Goal: Transaction & Acquisition: Purchase product/service

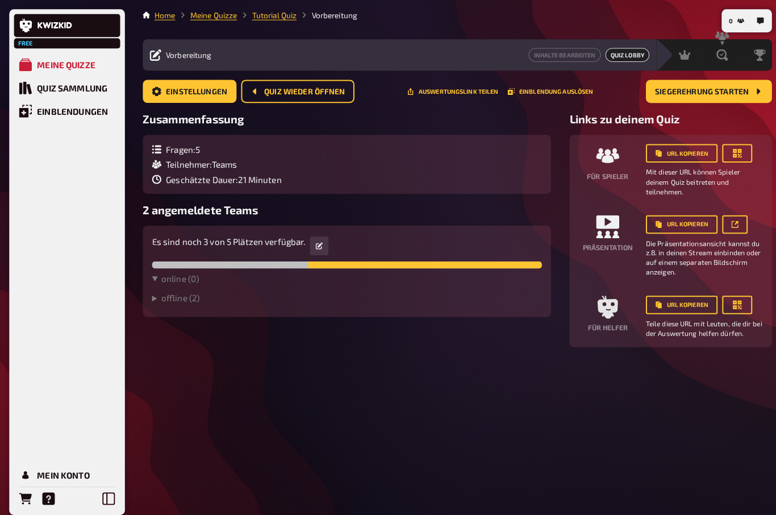
click at [107, 484] on icon at bounding box center [107, 489] width 12 height 12
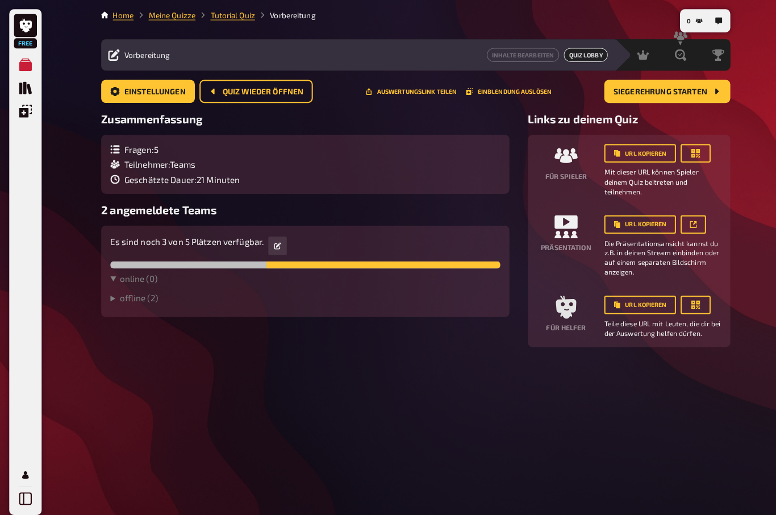
click at [123, 18] on link "Home" at bounding box center [121, 14] width 20 height 9
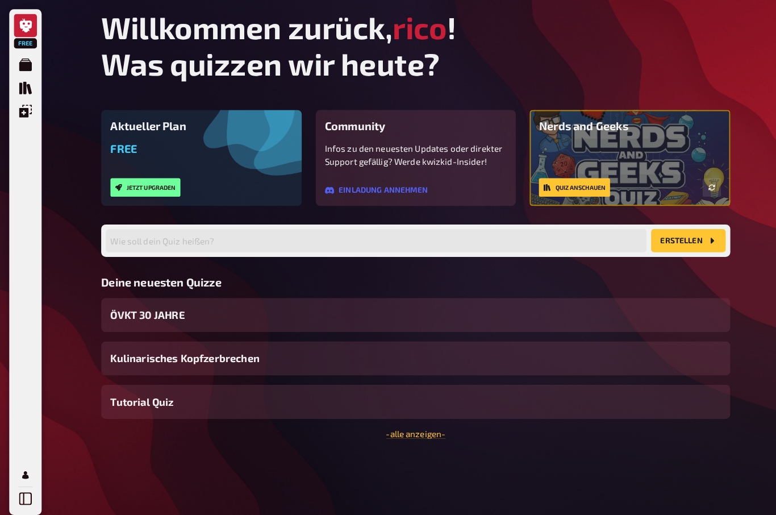
click at [154, 187] on button "Jetzt upgraden" at bounding box center [142, 184] width 69 height 18
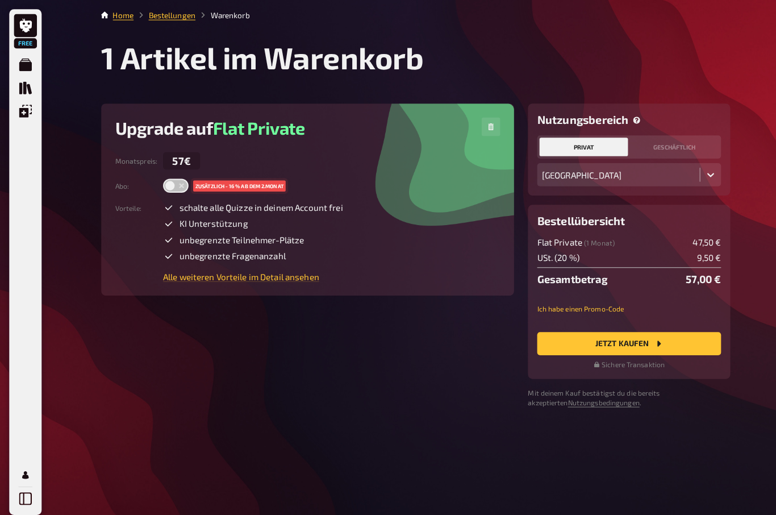
click at [26, 64] on icon "Meine Quizze" at bounding box center [25, 63] width 12 height 12
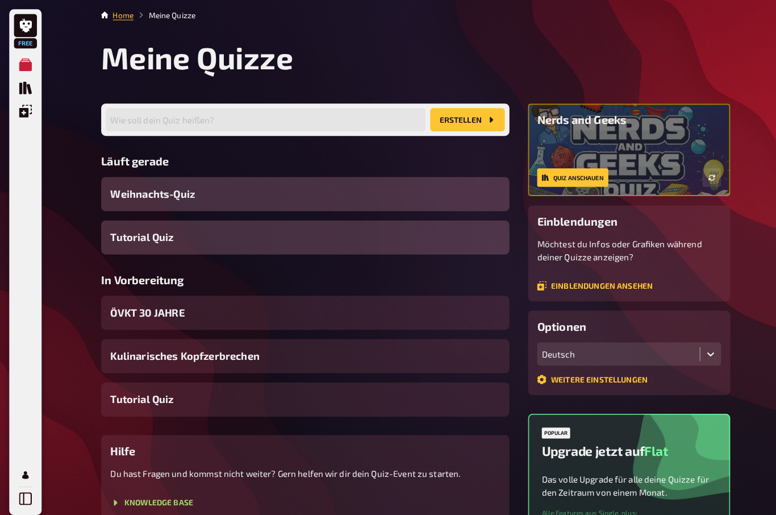
click at [24, 462] on icon "Mein Konto" at bounding box center [25, 466] width 12 height 12
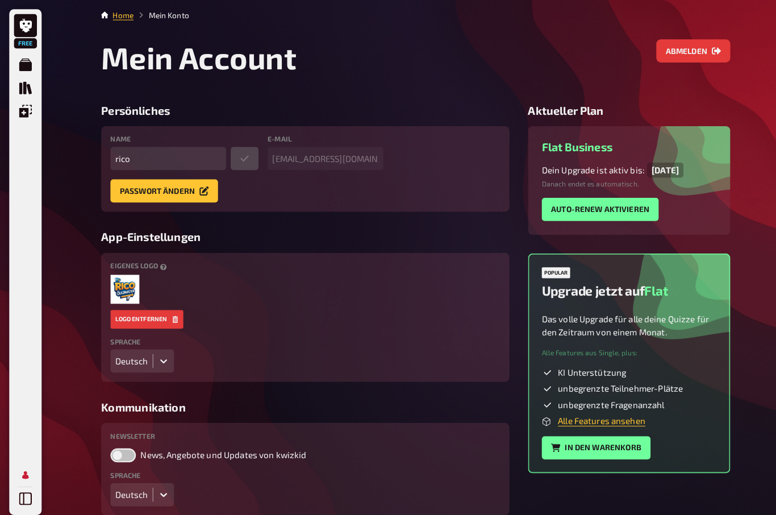
click at [610, 446] on button "In den Warenkorb" at bounding box center [585, 439] width 107 height 23
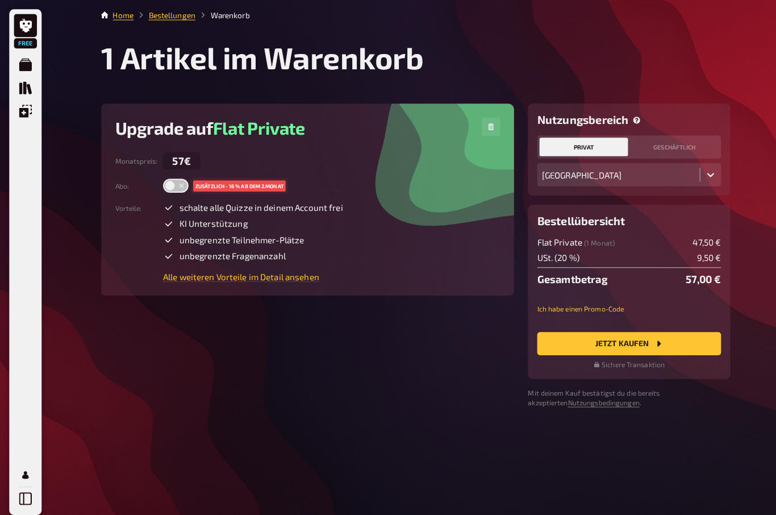
click at [169, 14] on link "Bestellungen" at bounding box center [169, 14] width 46 height 9
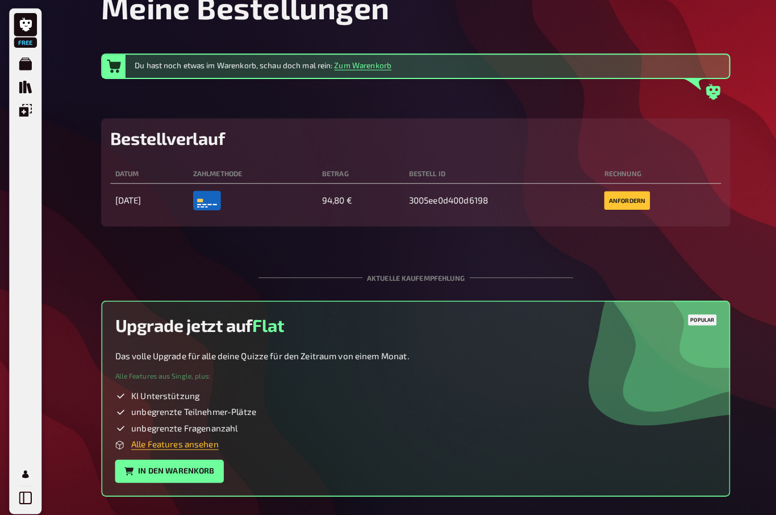
scroll to position [48, 0]
click at [147, 441] on link "Alle Features ansehen" at bounding box center [172, 437] width 86 height 10
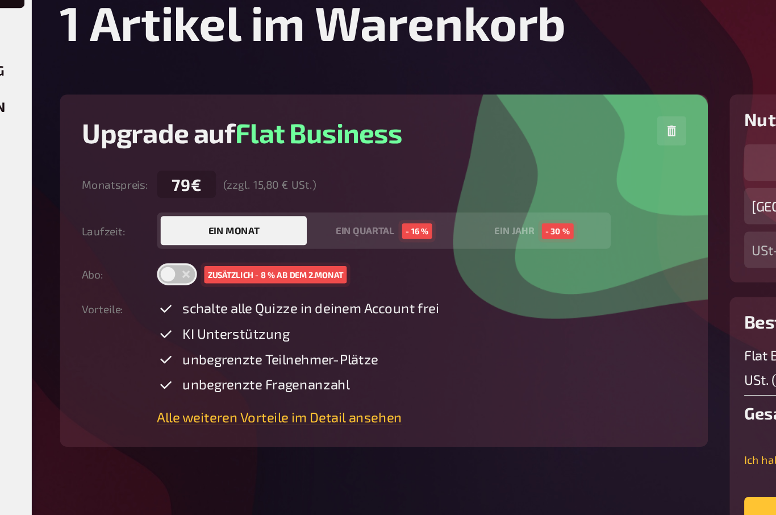
scroll to position [83, 105]
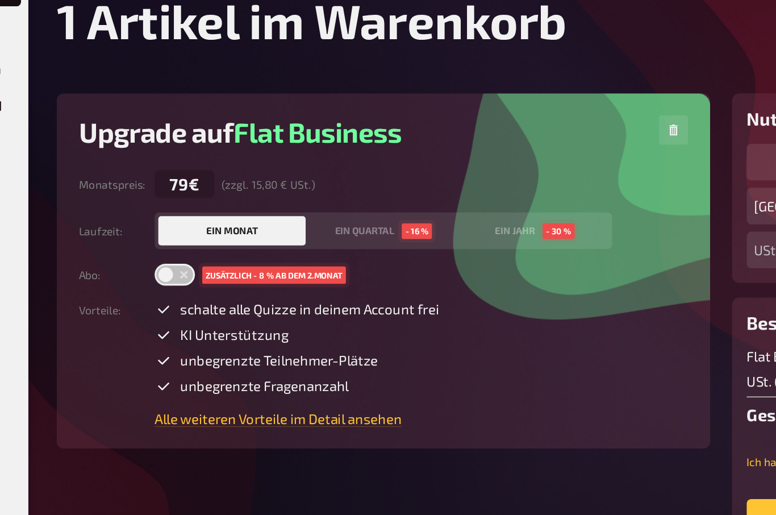
click at [229, 298] on link "Alle weiteren Vorteile im Detail ansehen" at bounding box center [289, 303] width 177 height 10
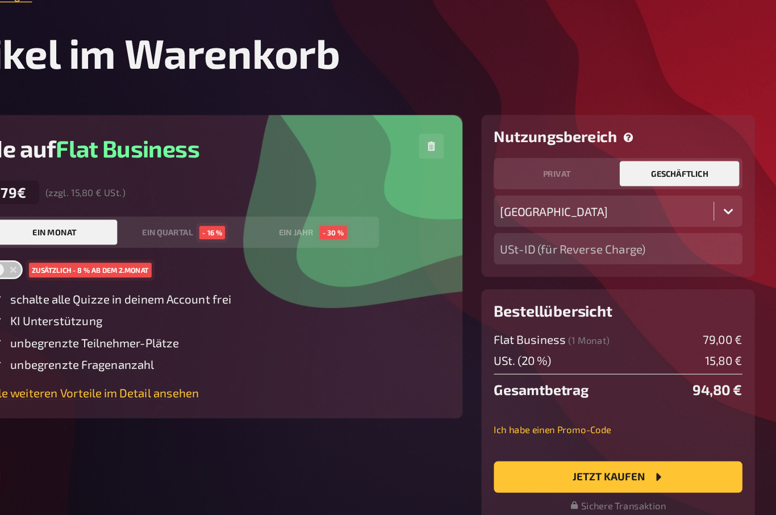
scroll to position [0, 0]
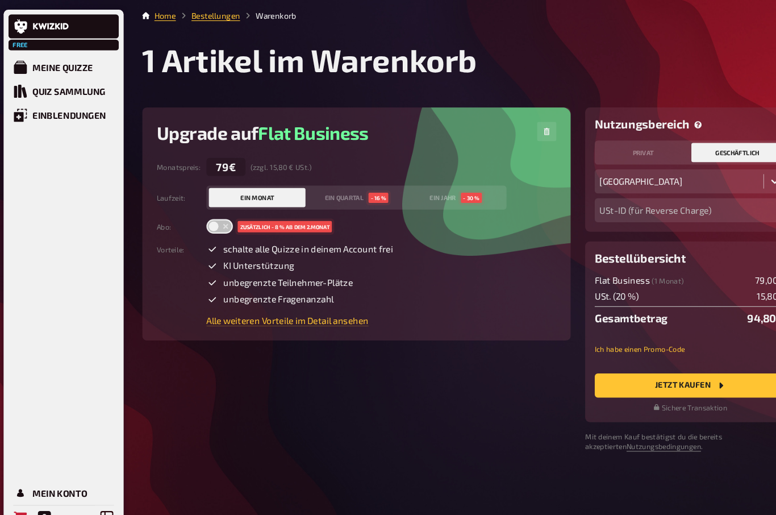
click at [44, 31] on link at bounding box center [66, 25] width 105 height 23
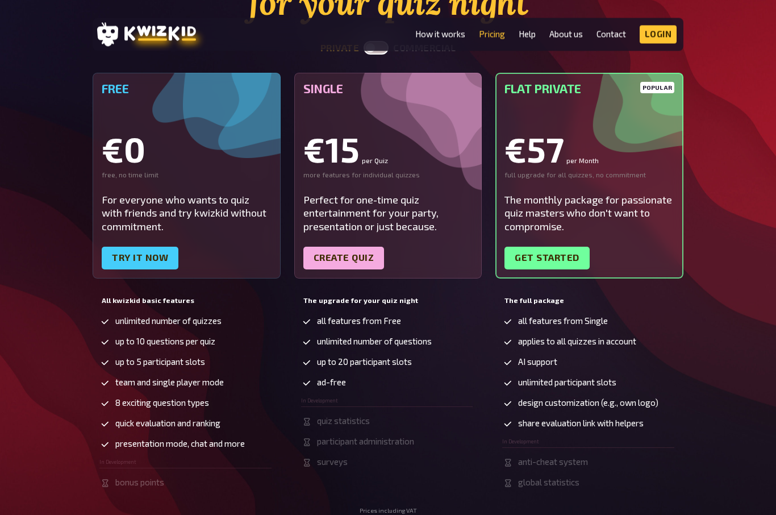
scroll to position [152, 0]
click at [557, 267] on link "Get started" at bounding box center [546, 258] width 85 height 23
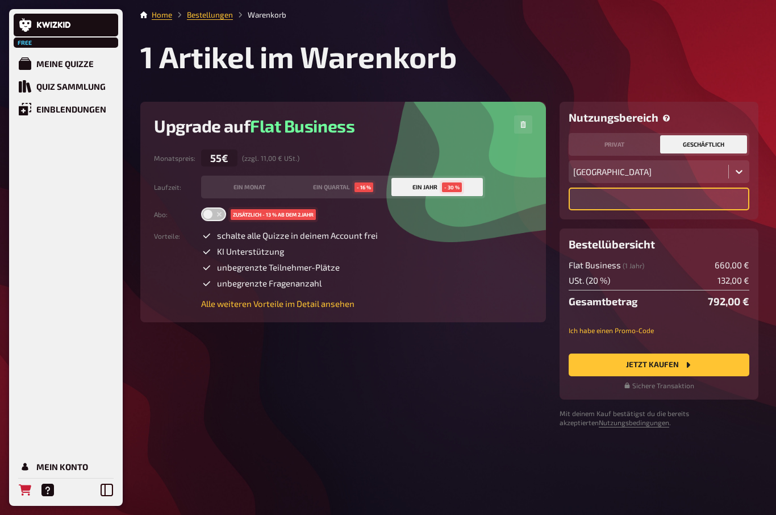
click at [679, 204] on input "text" at bounding box center [659, 198] width 181 height 23
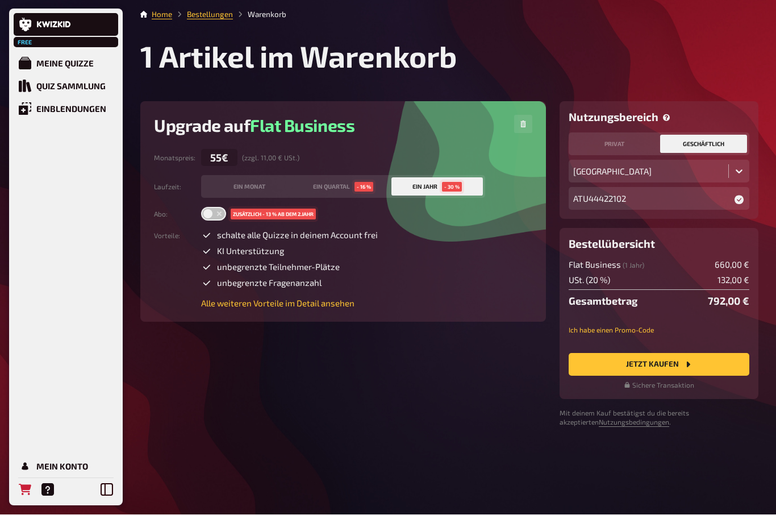
scroll to position [37, 0]
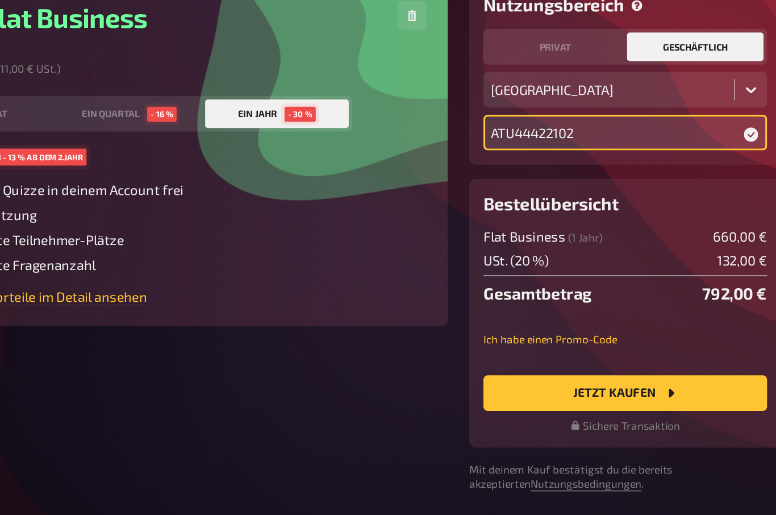
type input "ATU44422102"
click at [569, 325] on small "Ich habe einen Promo-Code" at bounding box center [659, 330] width 181 height 10
click at [569, 260] on div "Flat Business ( 1 Jahr ) 660,00 € USt. ( 20 % ) 132,00 € Gesamtbetrag 792,00 € …" at bounding box center [659, 325] width 181 height 130
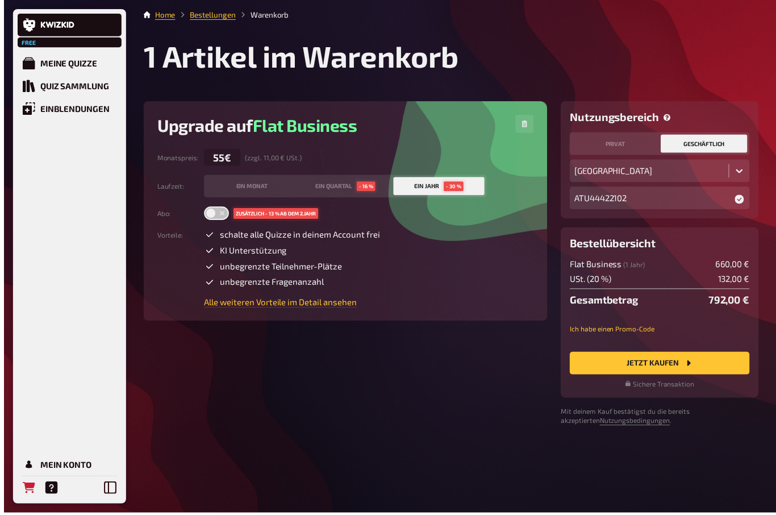
scroll to position [34, 0]
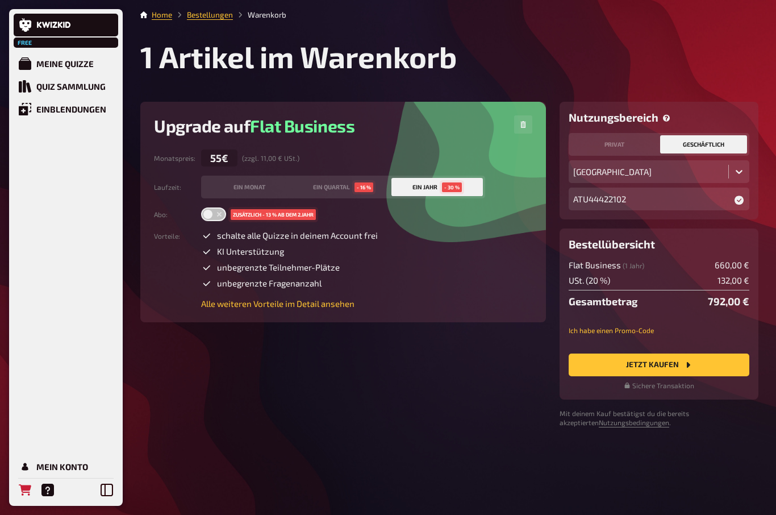
click at [661, 102] on div "Nutzungsbereich privat geschäftlich Österreich ATU44422102 USt-ID (für Reverse …" at bounding box center [658, 161] width 199 height 118
click at [341, 182] on div "ein Quartal - 16 %" at bounding box center [343, 187] width 60 height 10
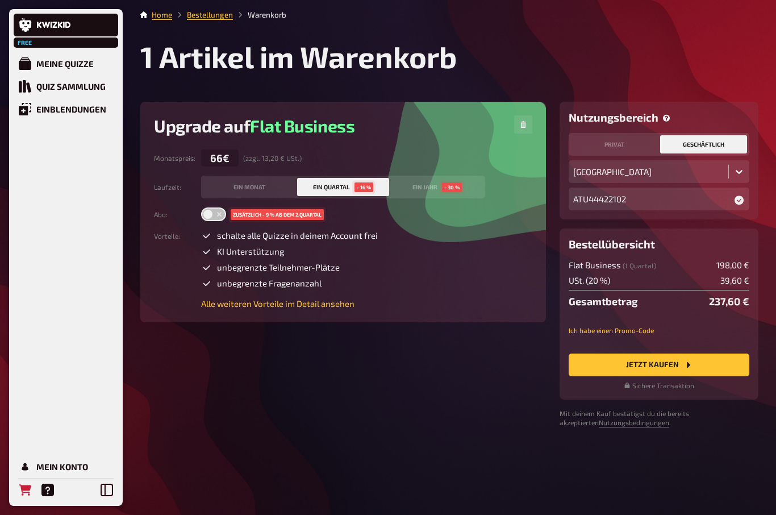
click at [254, 184] on div "ein Monat" at bounding box center [249, 187] width 32 height 6
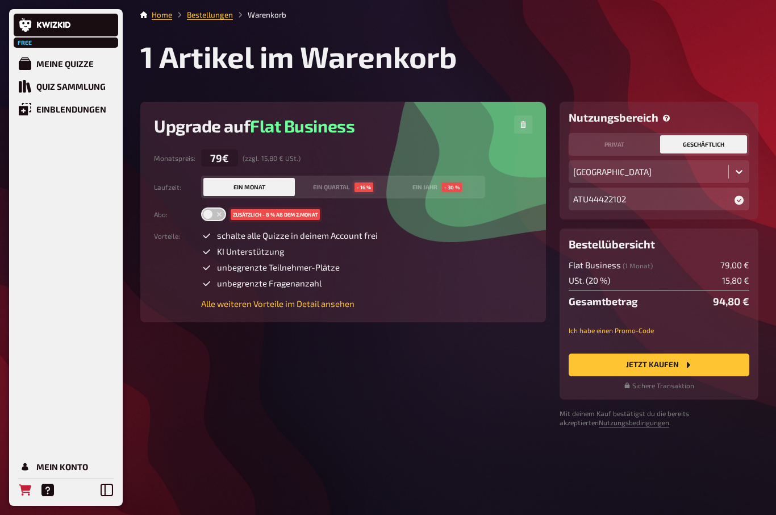
click at [676, 353] on button "Jetzt Kaufen" at bounding box center [659, 364] width 181 height 23
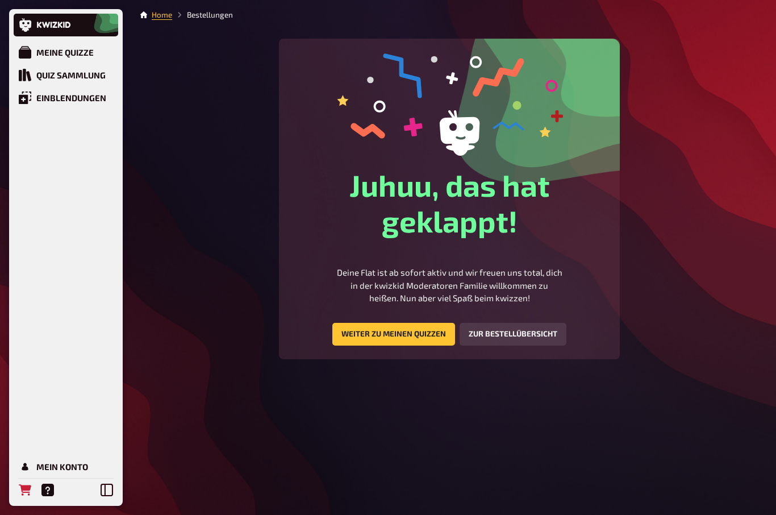
click at [402, 333] on link "Weiter zu meinen Quizzen" at bounding box center [393, 334] width 123 height 23
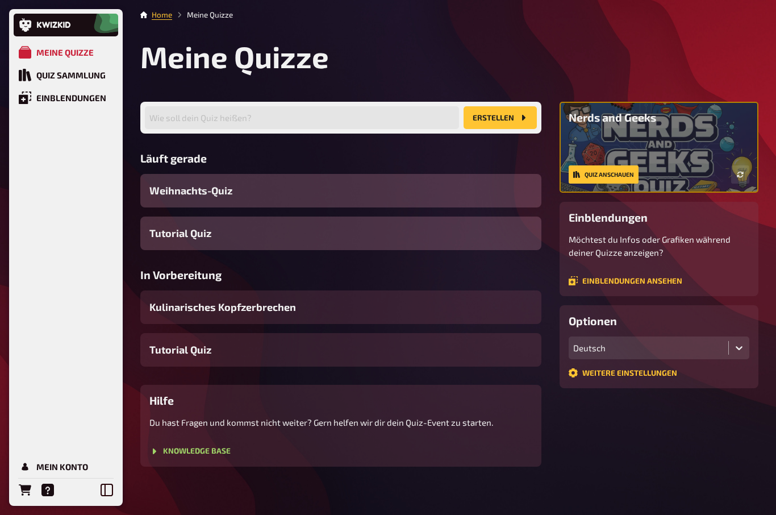
click at [58, 78] on div "Quiz Sammlung" at bounding box center [70, 75] width 69 height 10
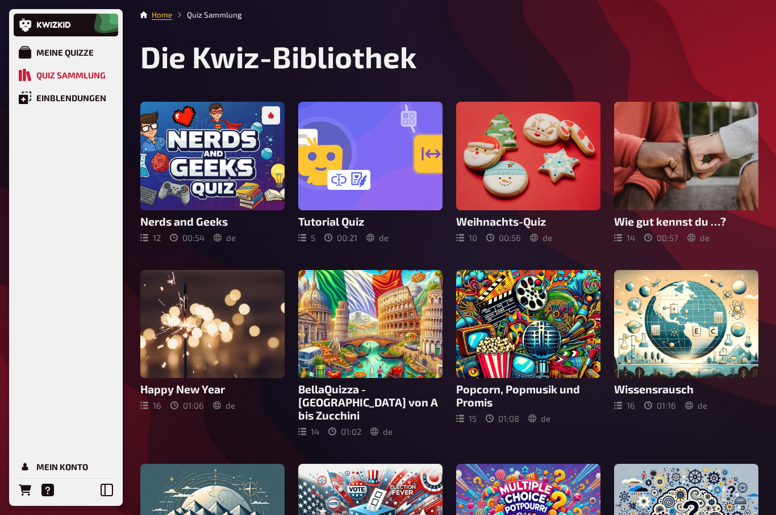
click at [163, 18] on link "Home" at bounding box center [162, 14] width 20 height 9
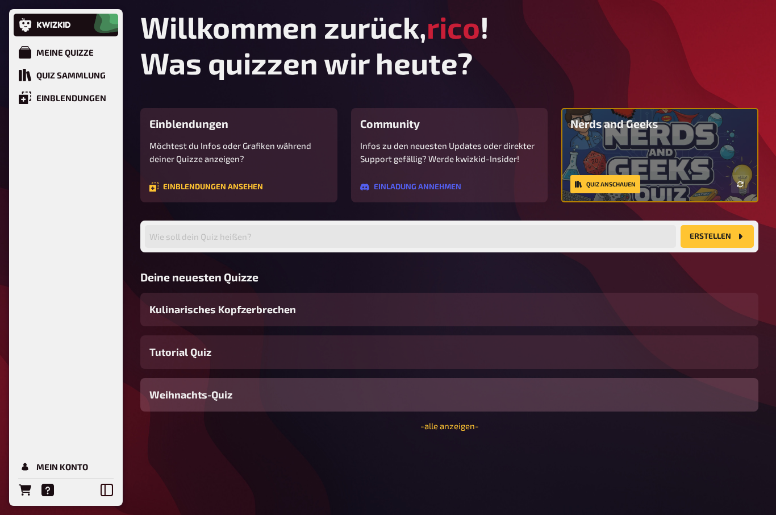
click at [704, 239] on button "Erstellen" at bounding box center [716, 236] width 73 height 23
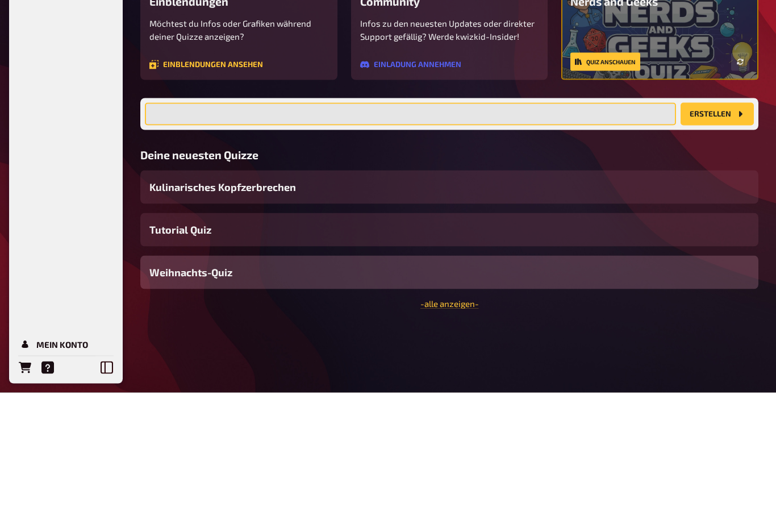
scroll to position [39, 0]
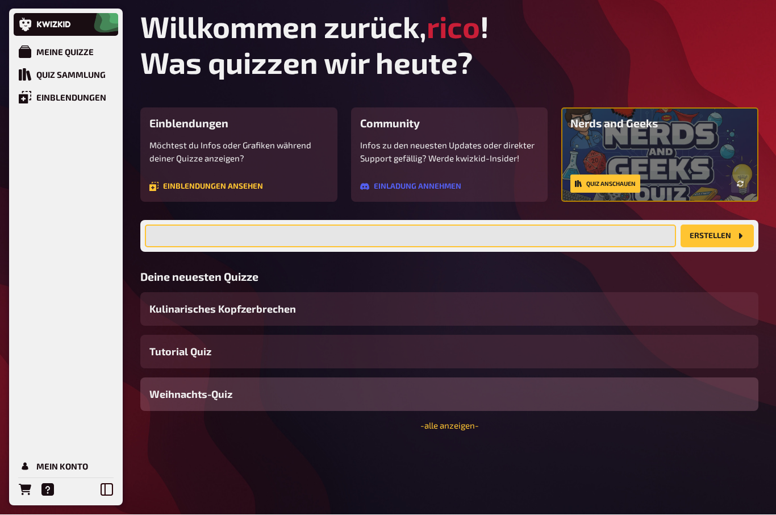
click at [165, 225] on input "text" at bounding box center [410, 236] width 531 height 23
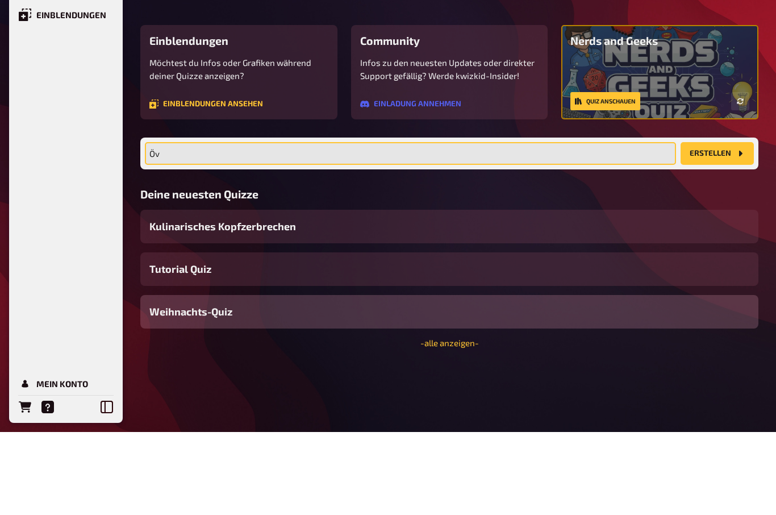
type input "Ö"
type input "ÖVKT 30 JAHRE"
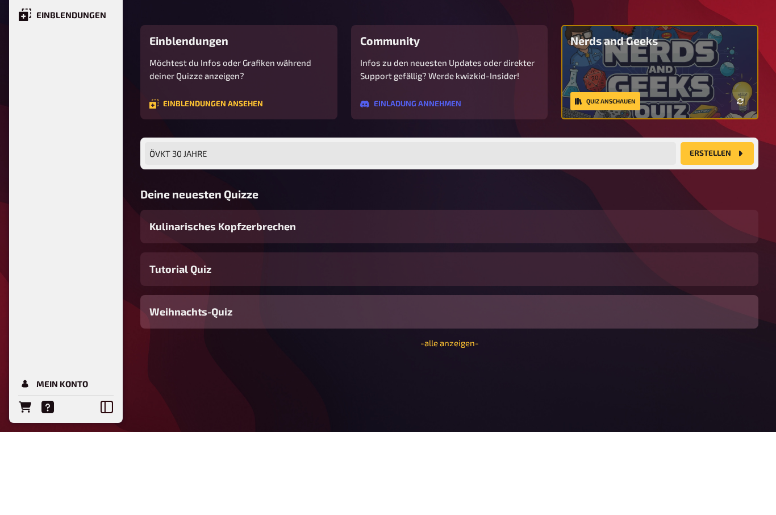
click at [722, 225] on button "Erstellen" at bounding box center [716, 236] width 73 height 23
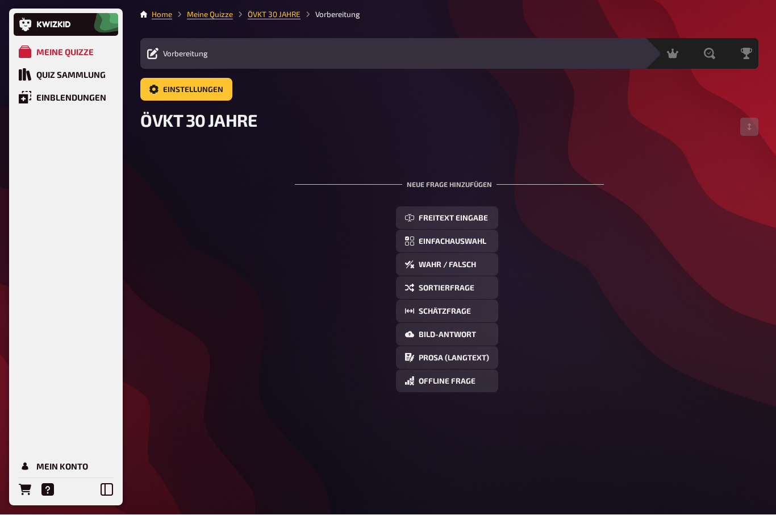
click at [216, 86] on span "Einstellungen" at bounding box center [193, 90] width 60 height 8
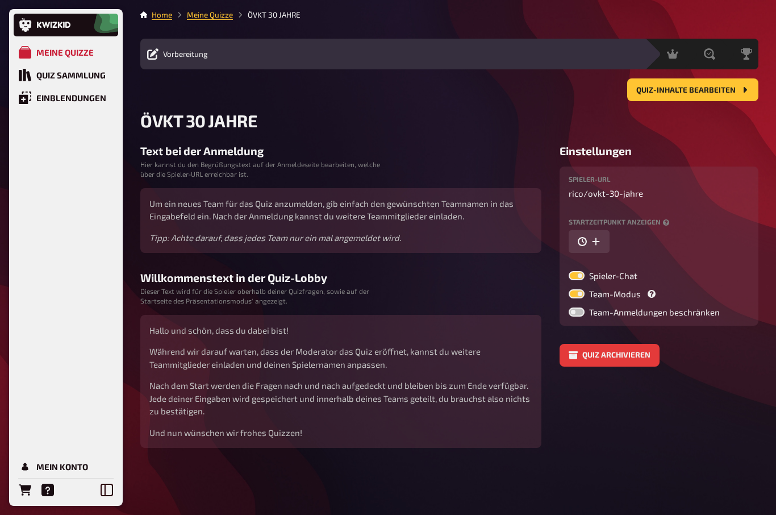
click at [53, 462] on div "Mein Konto" at bounding box center [62, 466] width 52 height 10
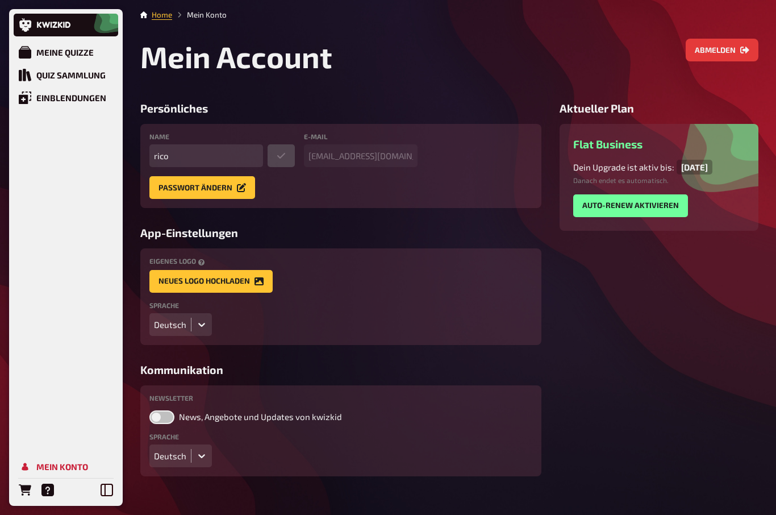
click at [206, 19] on li "Mein Konto" at bounding box center [199, 14] width 55 height 11
click at [202, 14] on li "Mein Konto" at bounding box center [199, 14] width 55 height 11
click at [159, 18] on link "Home" at bounding box center [162, 14] width 20 height 9
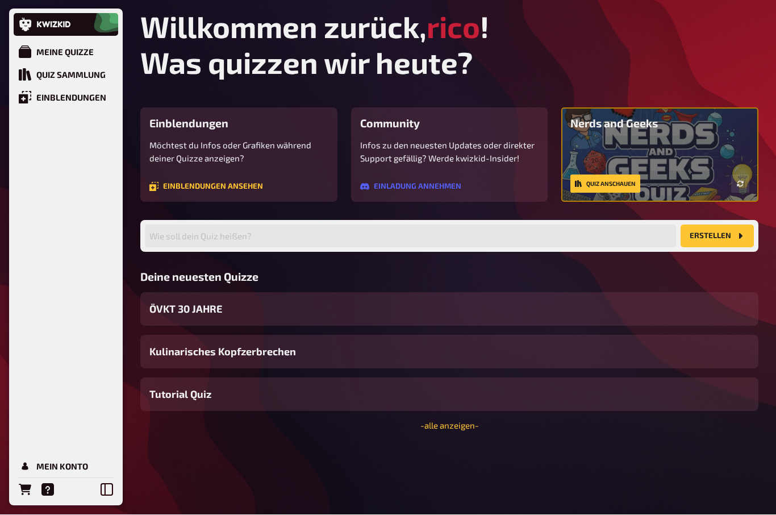
scroll to position [39, 0]
click at [432, 420] on link "- alle anzeigen -" at bounding box center [449, 425] width 59 height 10
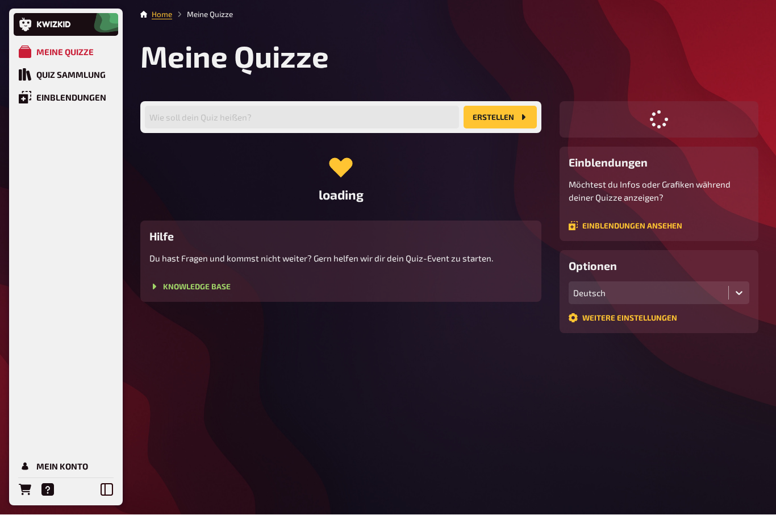
scroll to position [40, 0]
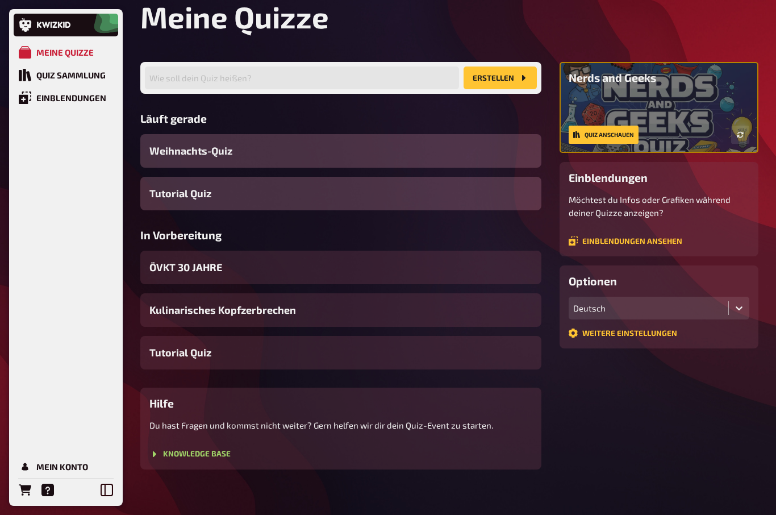
click at [645, 333] on link "Weitere Einstellungen" at bounding box center [623, 332] width 108 height 9
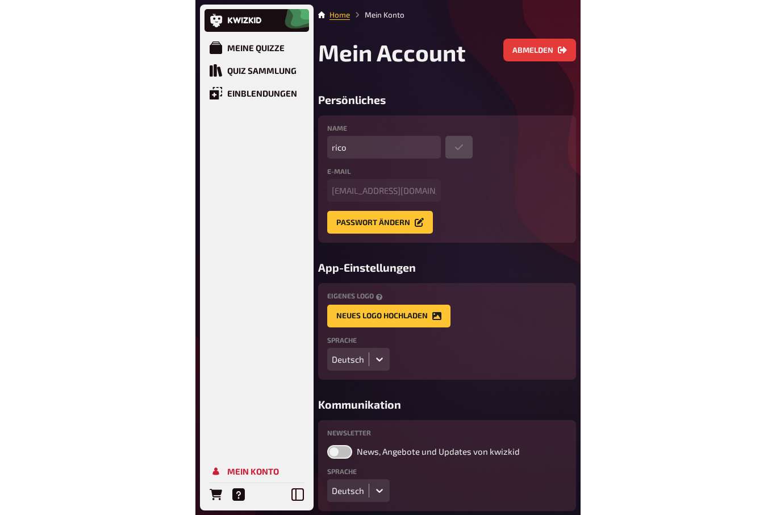
scroll to position [39, 0]
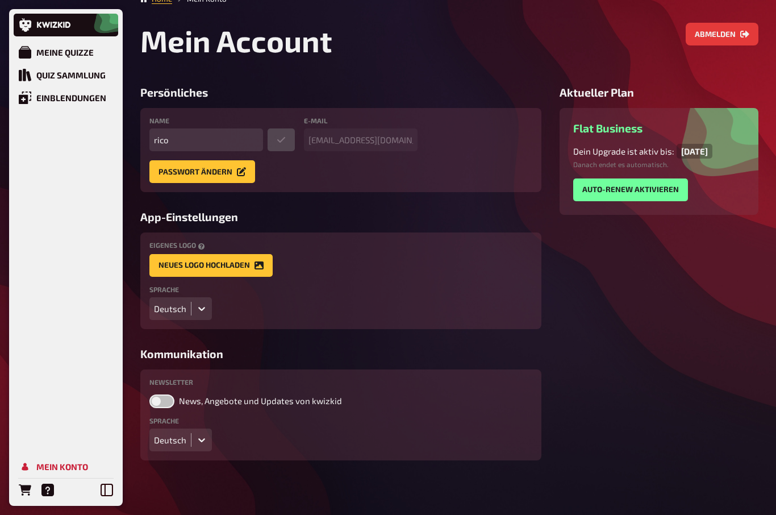
click at [181, 254] on button "Neues Logo hochladen" at bounding box center [210, 265] width 123 height 23
click at [566, 358] on aside "Aktueller Plan Flat Business Dein Upgrade ist aktiv bis : 21.10.2025 Danach end…" at bounding box center [658, 273] width 199 height 374
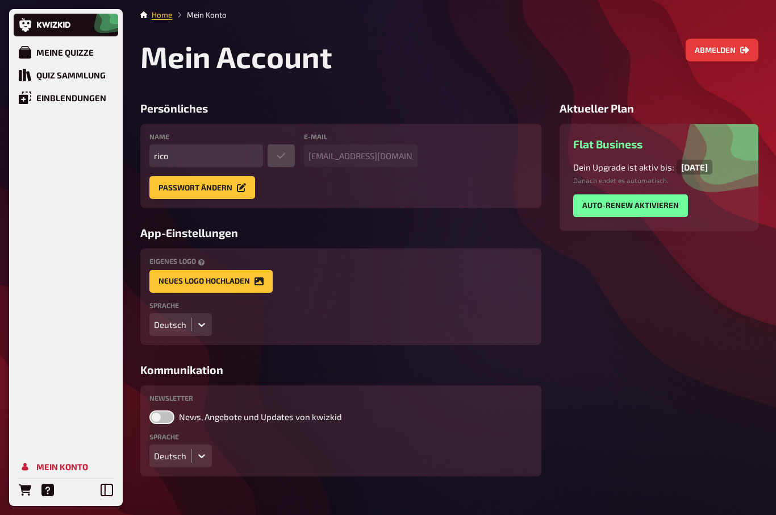
click at [182, 287] on button "Neues Logo hochladen" at bounding box center [210, 281] width 123 height 23
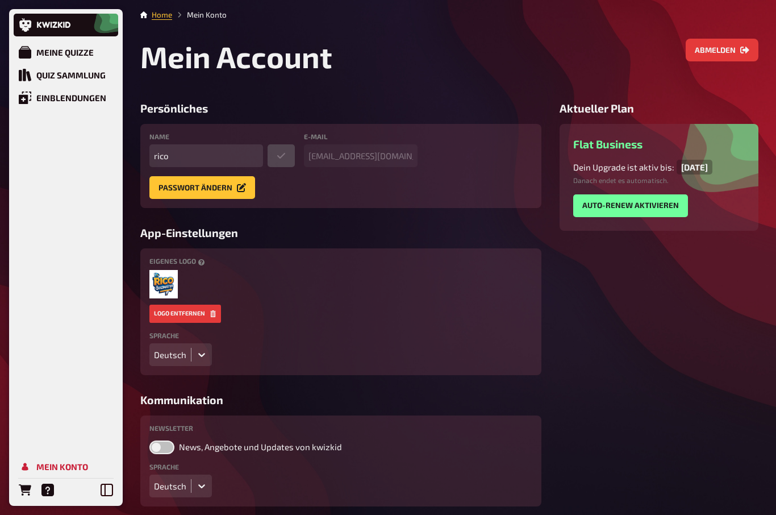
click at [57, 51] on div "Meine Quizze" at bounding box center [64, 52] width 57 height 10
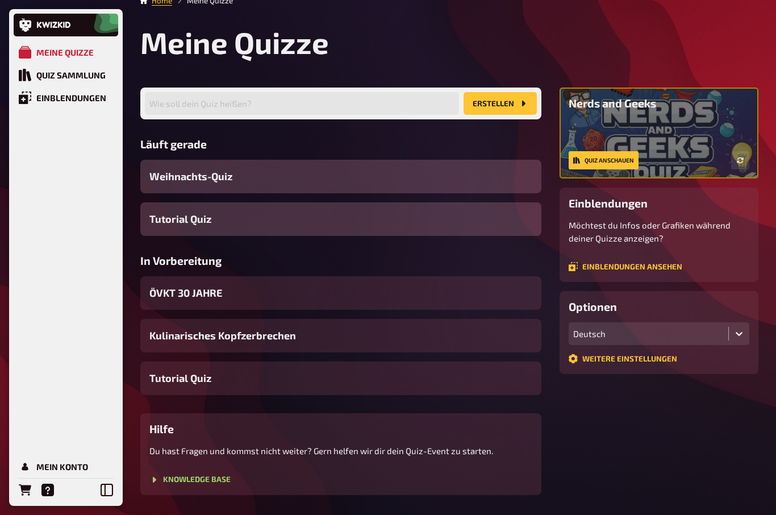
scroll to position [12, 0]
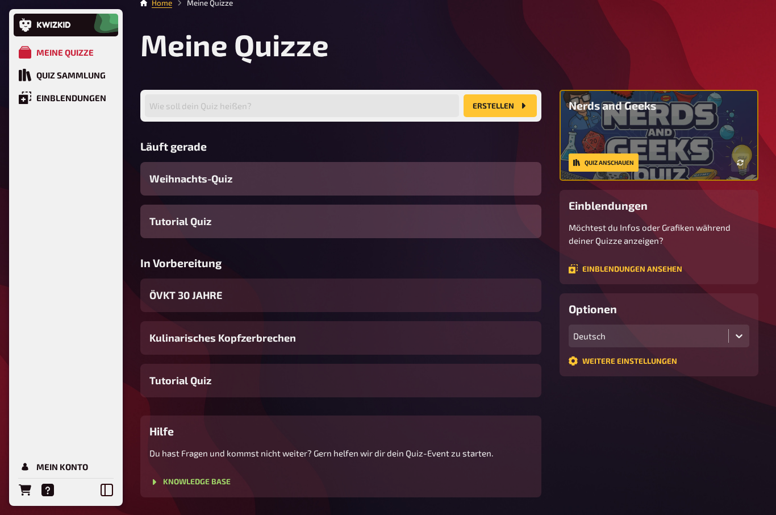
click at [106, 496] on icon at bounding box center [107, 489] width 12 height 12
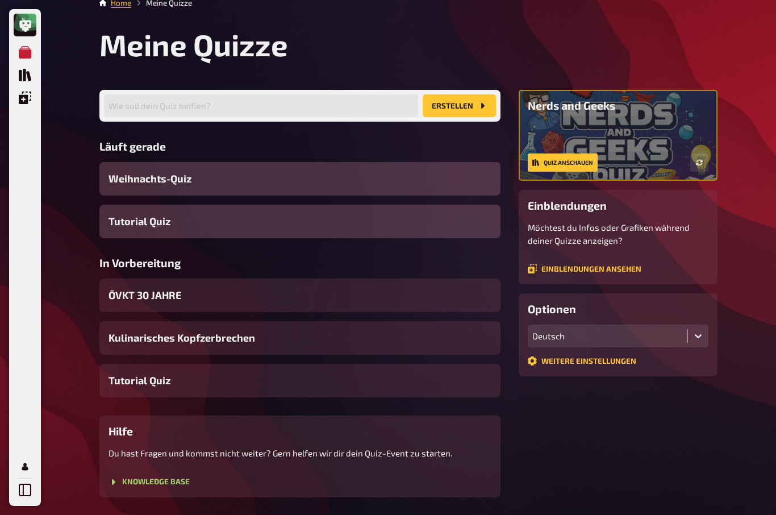
scroll to position [0, 0]
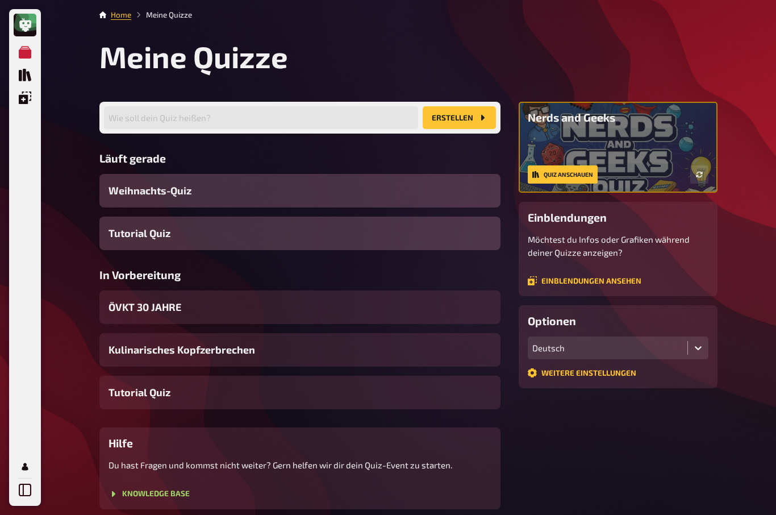
click at [23, 28] on icon at bounding box center [25, 25] width 12 height 14
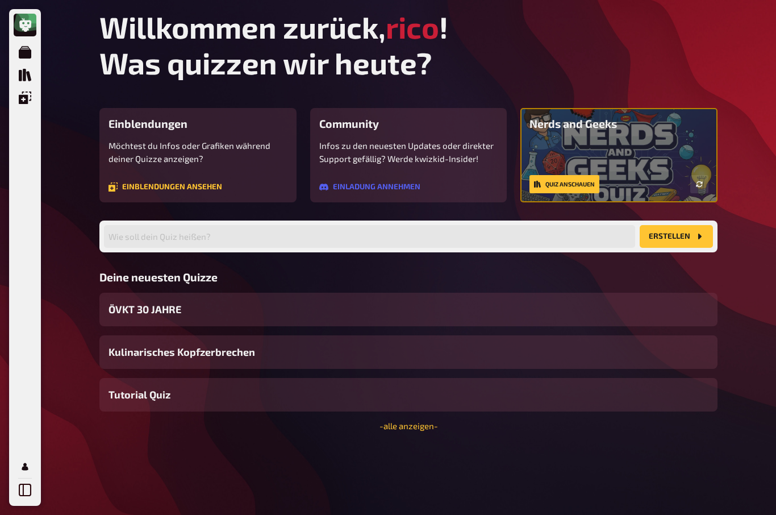
click at [23, 48] on icon "Meine Quizze" at bounding box center [25, 52] width 12 height 12
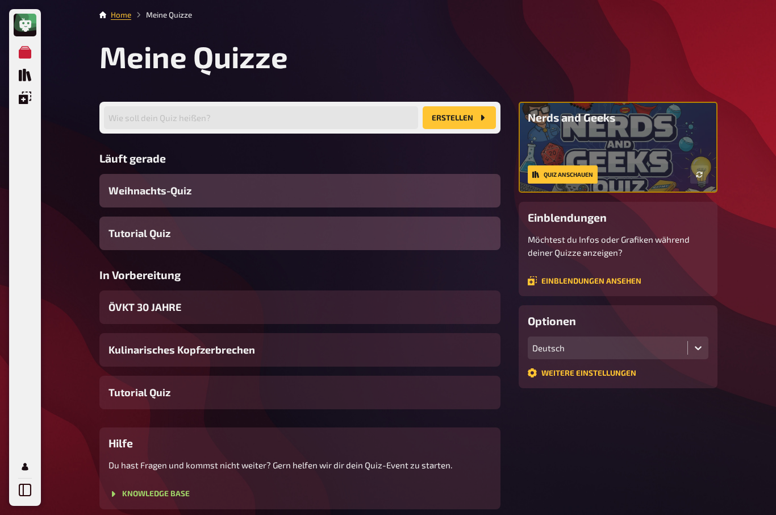
click at [135, 311] on span "ÖVKT 30 JAHRE" at bounding box center [144, 306] width 73 height 15
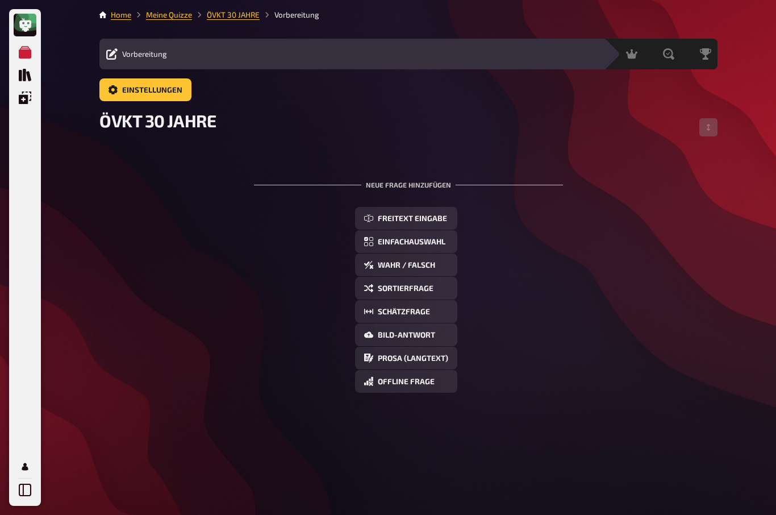
click at [437, 223] on span "Freitext Eingabe" at bounding box center [412, 219] width 69 height 8
click at [415, 387] on button "Offline Frage" at bounding box center [406, 381] width 102 height 23
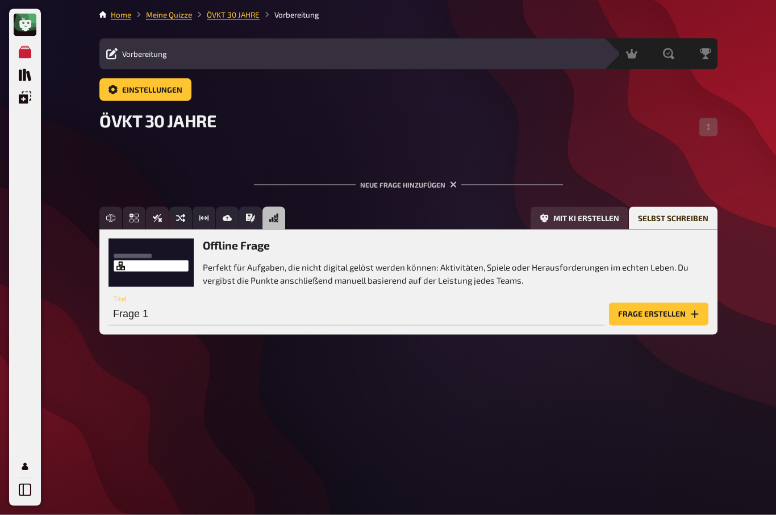
scroll to position [39, 0]
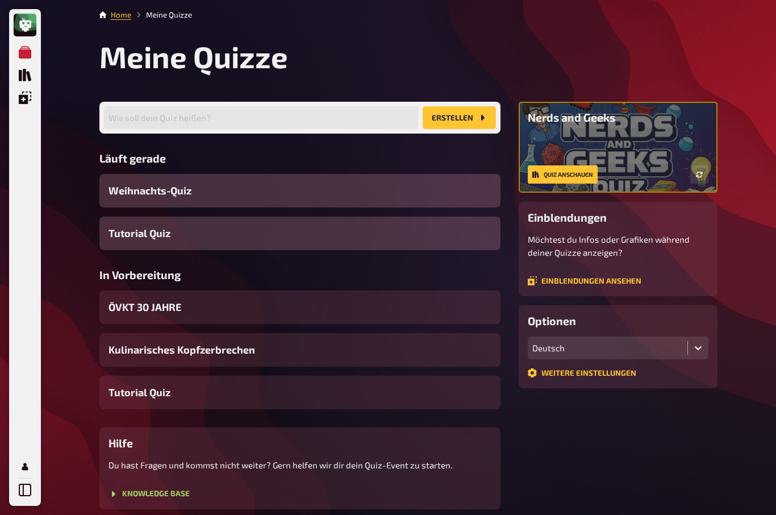
click at [374, 296] on div "ÖVKT 30 JAHRE" at bounding box center [299, 307] width 401 height 34
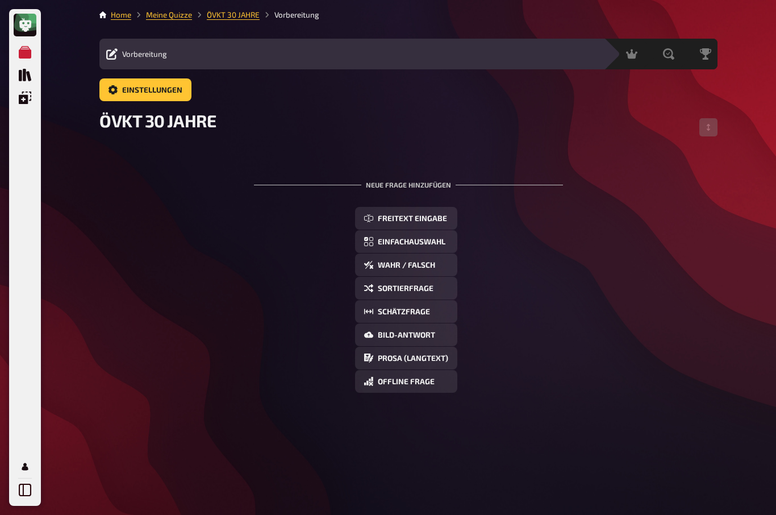
click at [437, 223] on span "Freitext Eingabe" at bounding box center [412, 219] width 69 height 8
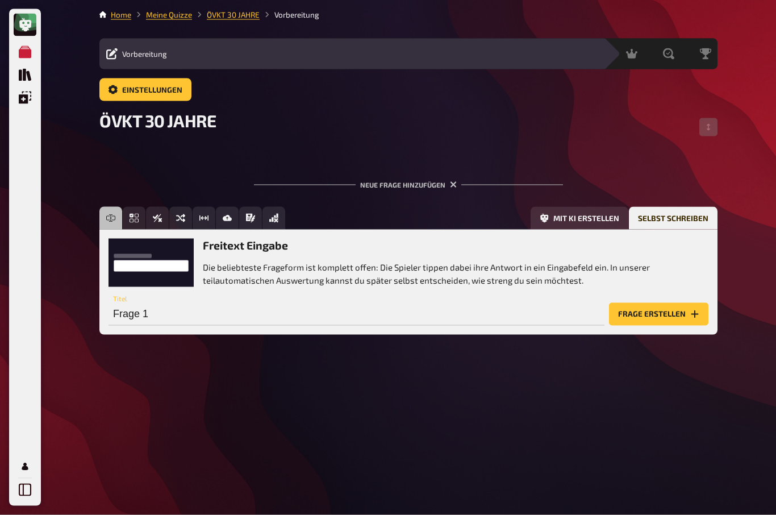
scroll to position [39, 0]
click at [591, 207] on button "Mit KI erstellen" at bounding box center [580, 218] width 98 height 23
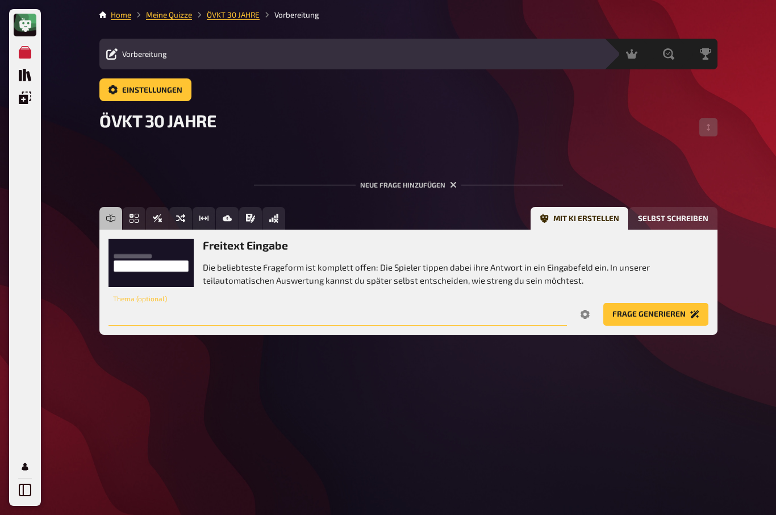
click at [177, 303] on input "text" at bounding box center [337, 314] width 458 height 23
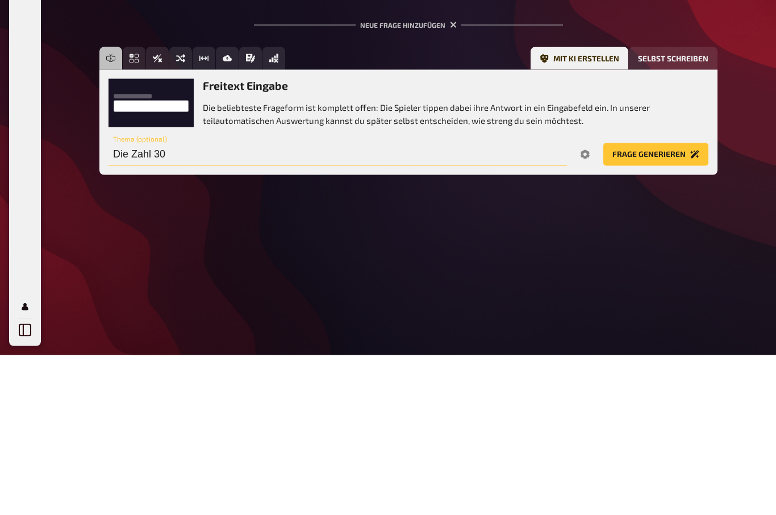
type input "Die Zahl 30"
click at [663, 303] on button "Frage generieren" at bounding box center [655, 314] width 105 height 23
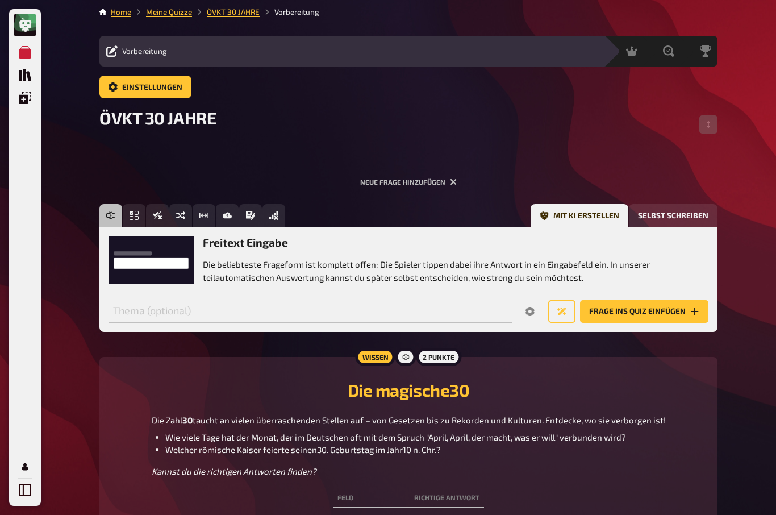
scroll to position [0, 0]
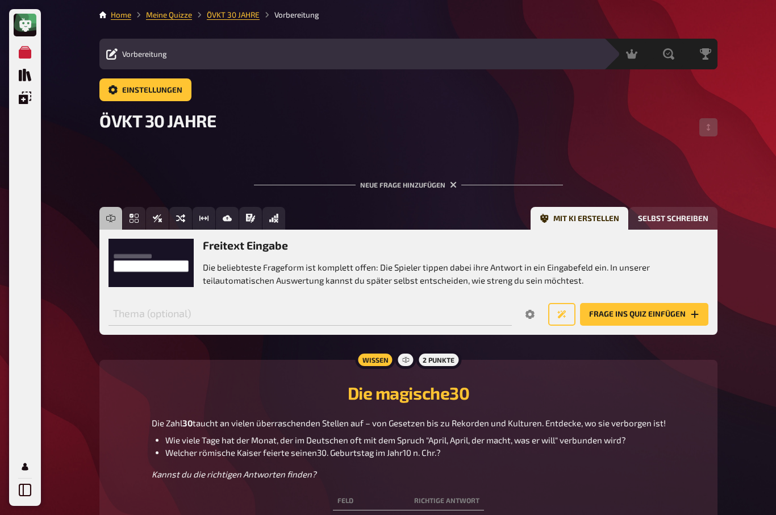
click at [243, 18] on link "ÖVKT 30 JAHRE" at bounding box center [233, 14] width 53 height 9
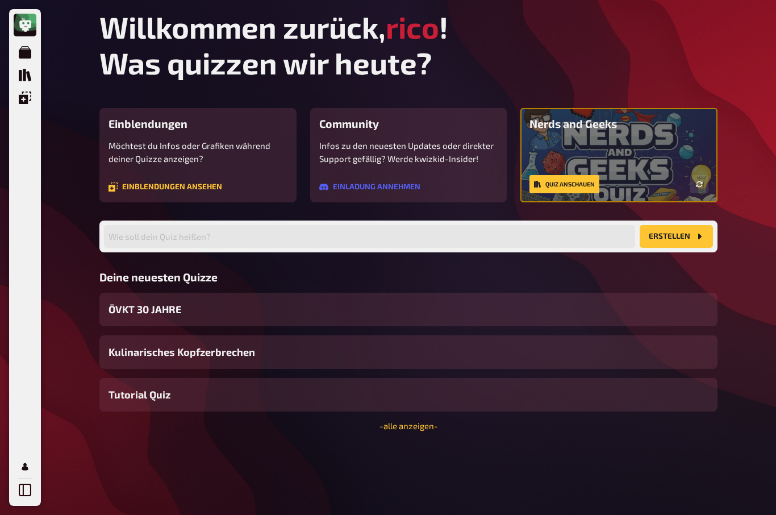
click at [19, 51] on icon "Meine Quizze" at bounding box center [25, 52] width 12 height 12
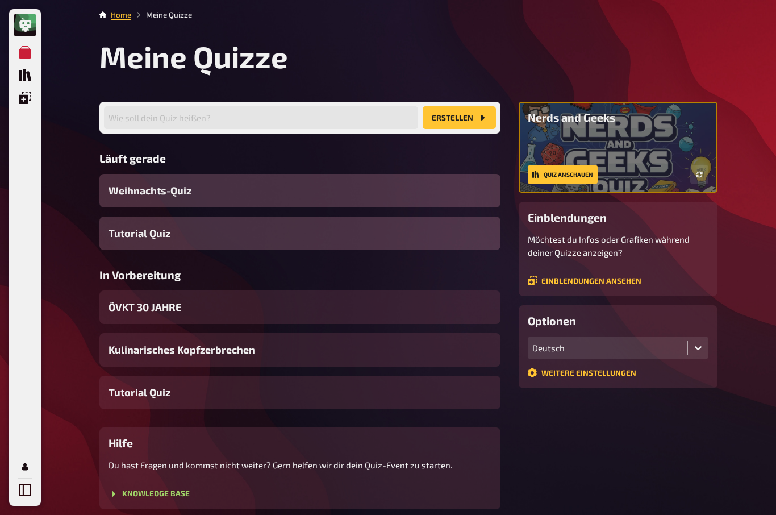
click at [20, 78] on icon "Quiz Sammlung" at bounding box center [25, 75] width 12 height 12
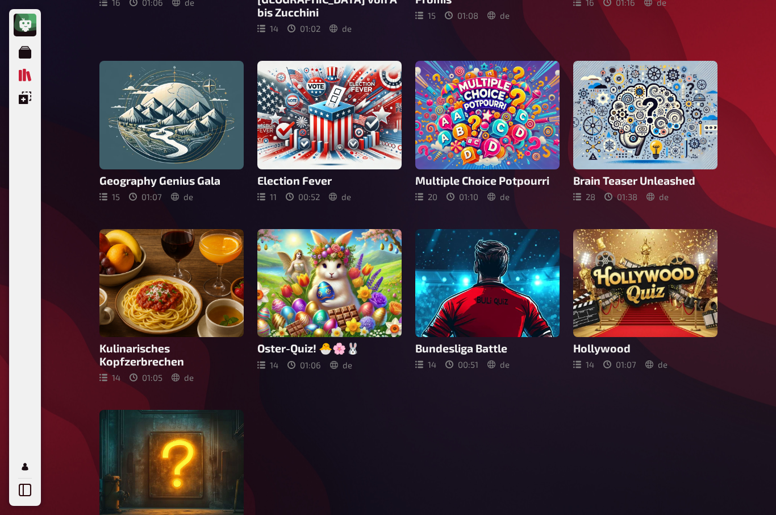
scroll to position [391, 0]
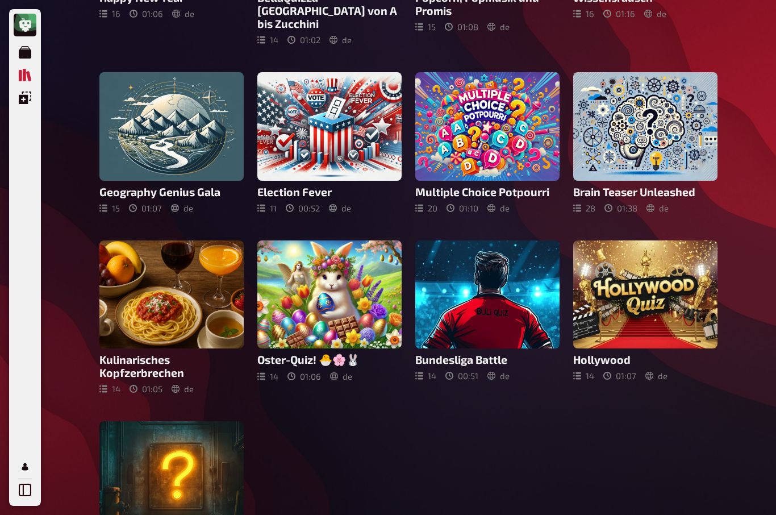
click at [668, 164] on div at bounding box center [645, 126] width 144 height 108
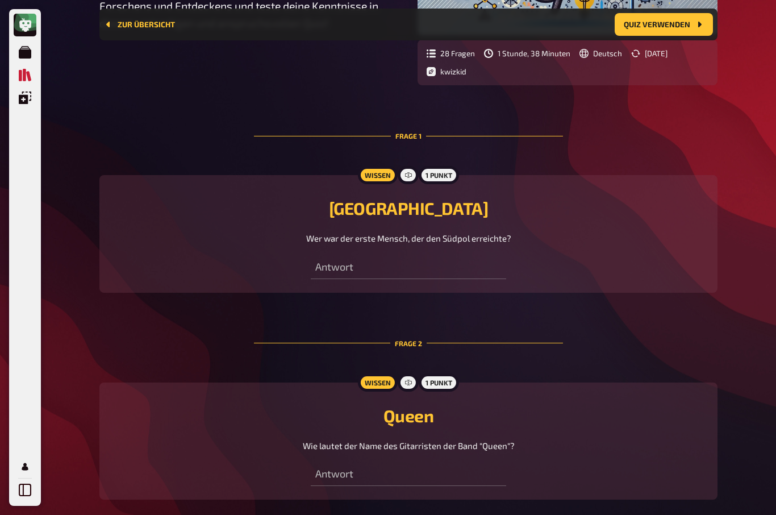
scroll to position [304, 0]
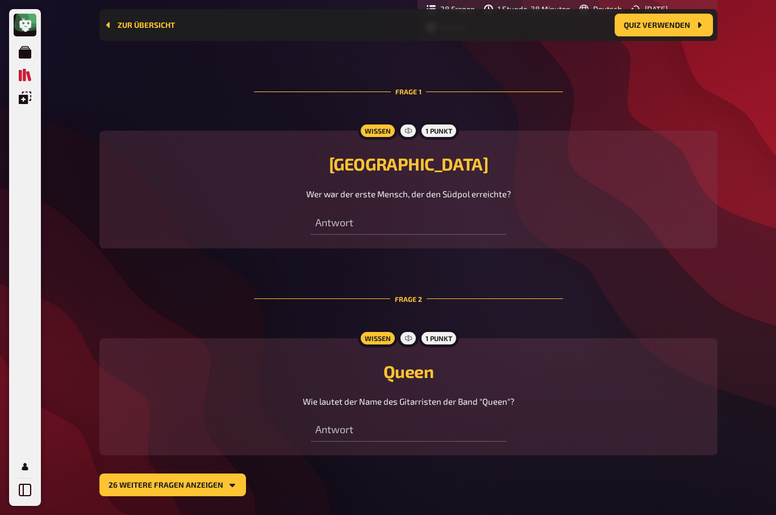
click at [167, 474] on section "Frage 1 Wissen 1 Punkt Antarctica Wer war der erste Mensch, der den Südpol erre…" at bounding box center [408, 277] width 618 height 437
click at [168, 484] on button "26 weitere Fragen anzeigen" at bounding box center [172, 484] width 147 height 23
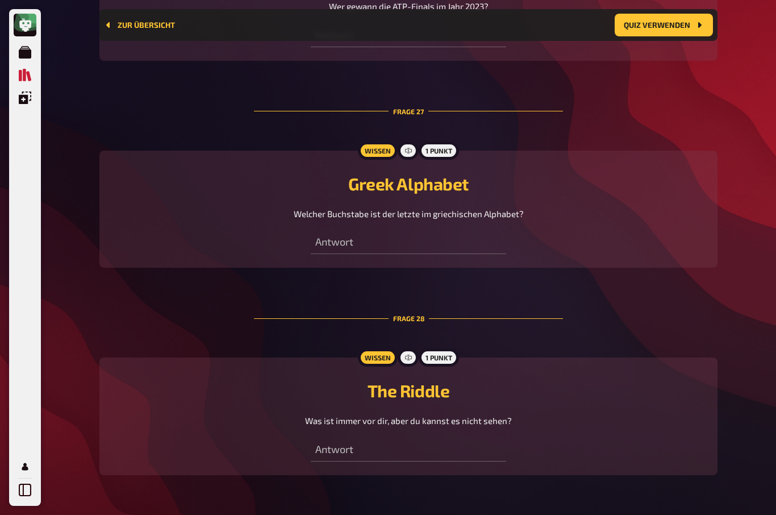
scroll to position [5686, 0]
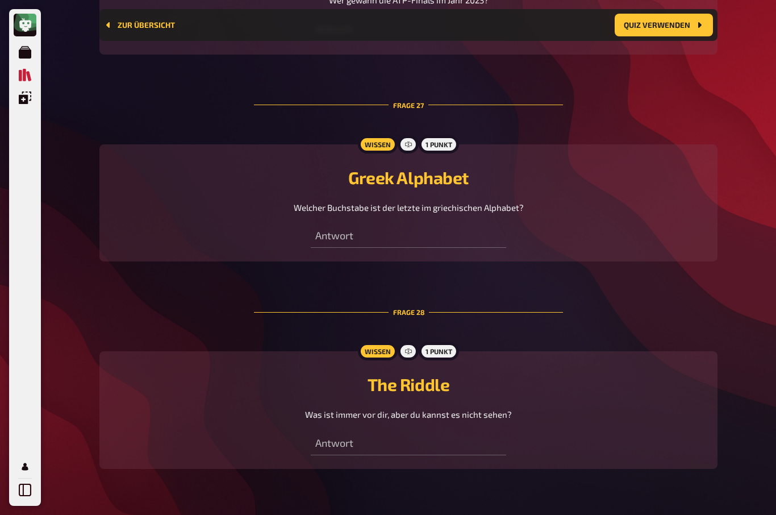
click at [374, 419] on span "Was ist immer vor dir, aber du kannst es nicht sehen?" at bounding box center [408, 414] width 207 height 10
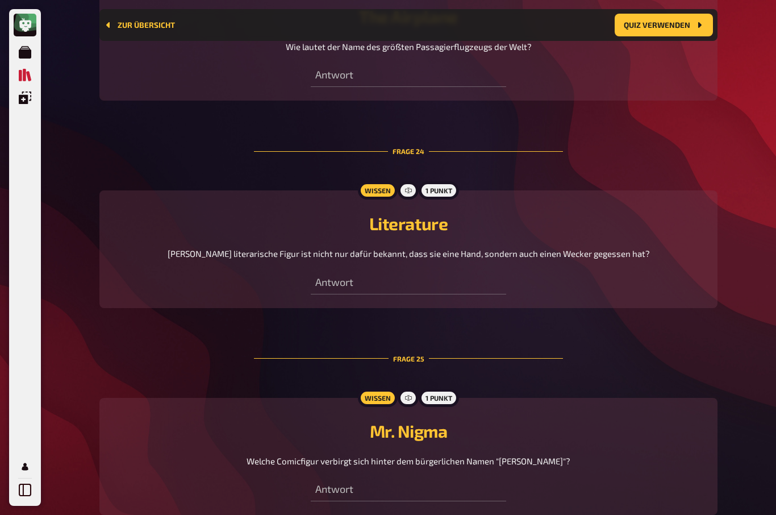
scroll to position [5001, 0]
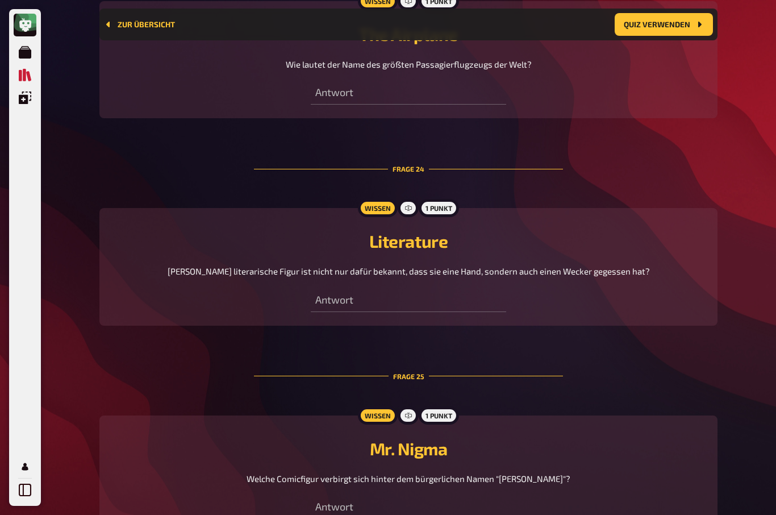
click at [19, 99] on icon "Einblendungen" at bounding box center [25, 97] width 12 height 12
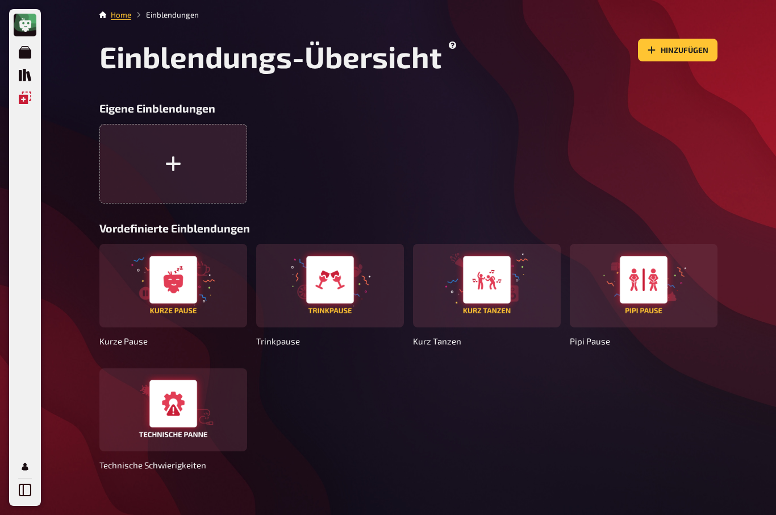
click at [22, 48] on icon "Meine Quizze" at bounding box center [25, 52] width 12 height 12
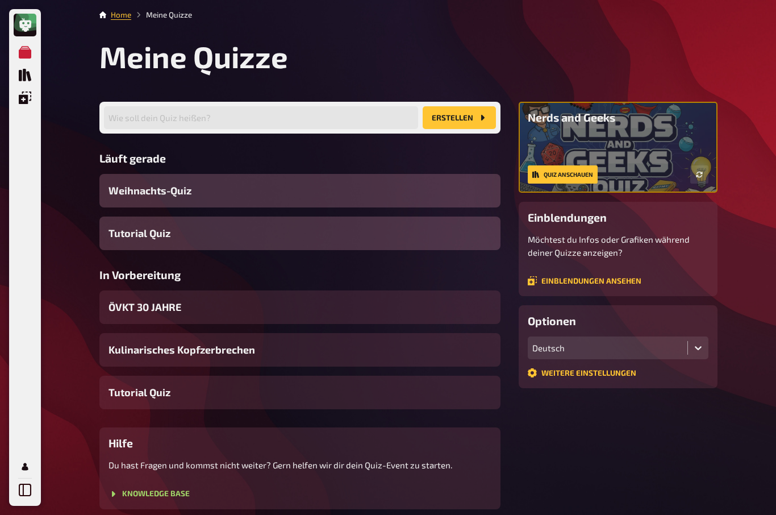
click at [23, 74] on icon "Quiz Sammlung" at bounding box center [25, 75] width 12 height 12
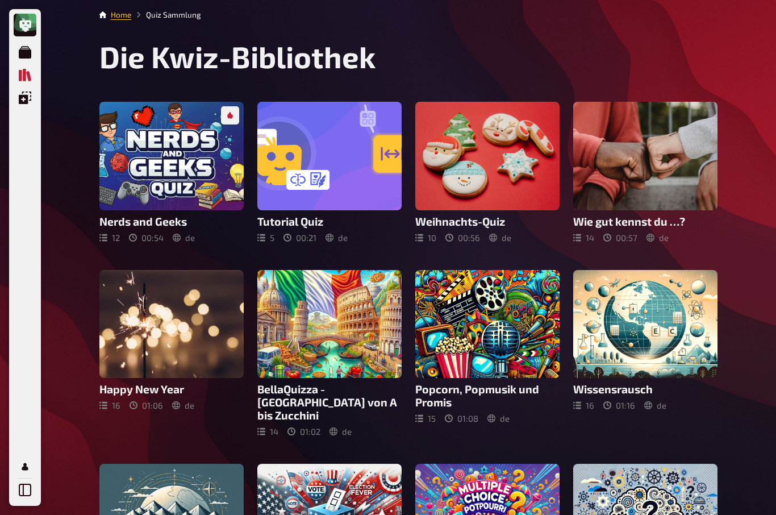
click at [26, 24] on icon at bounding box center [25, 25] width 12 height 14
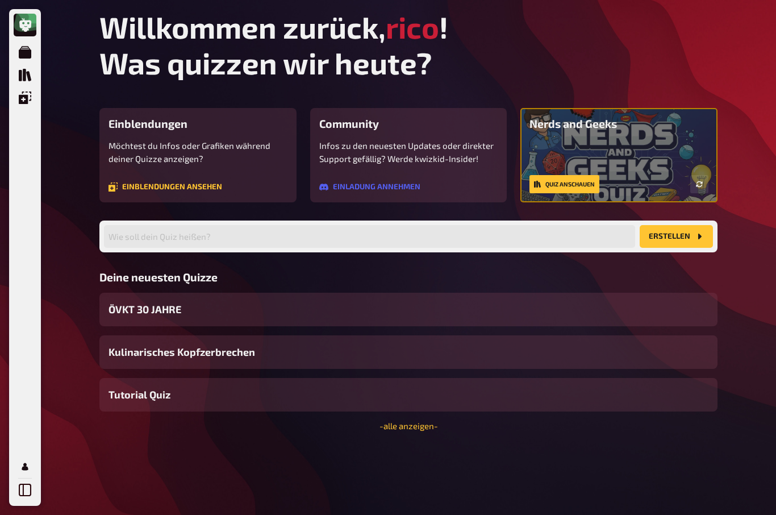
click at [687, 240] on button "Erstellen" at bounding box center [676, 236] width 73 height 23
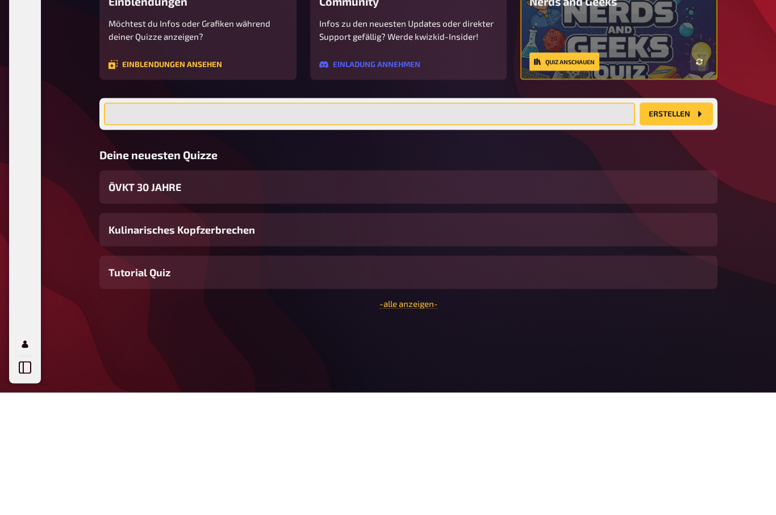
scroll to position [39, 0]
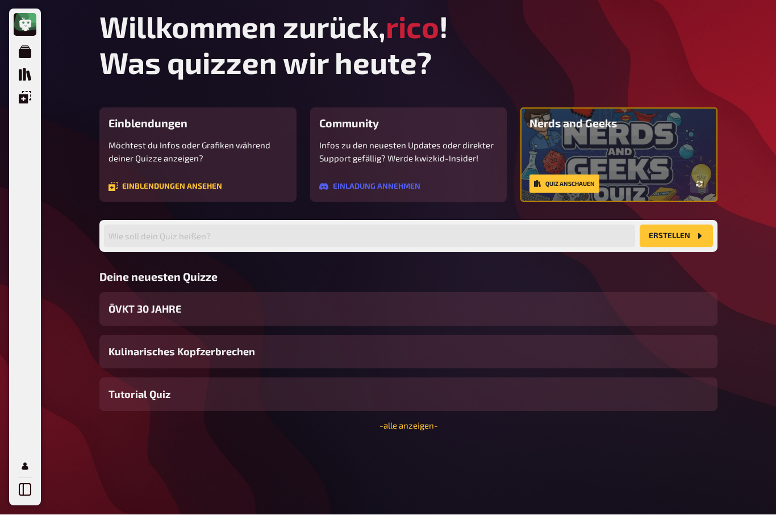
click at [131, 302] on span "ÖVKT 30 JAHRE" at bounding box center [144, 309] width 73 height 15
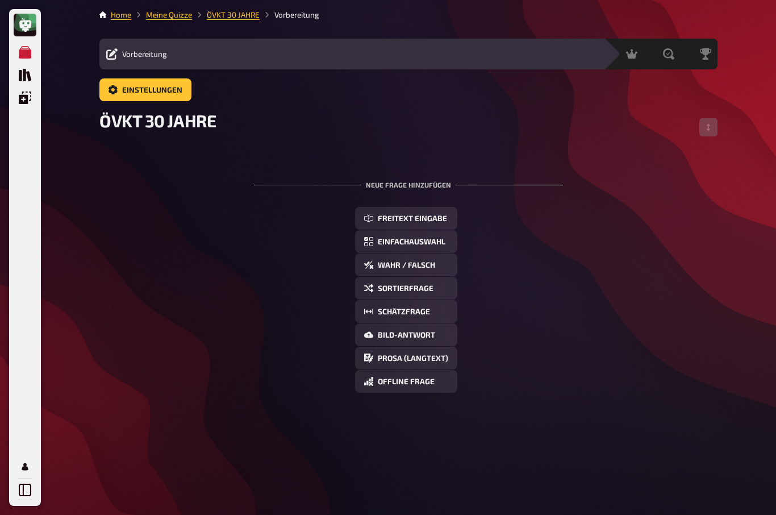
click at [127, 92] on span "Einstellungen" at bounding box center [152, 90] width 60 height 8
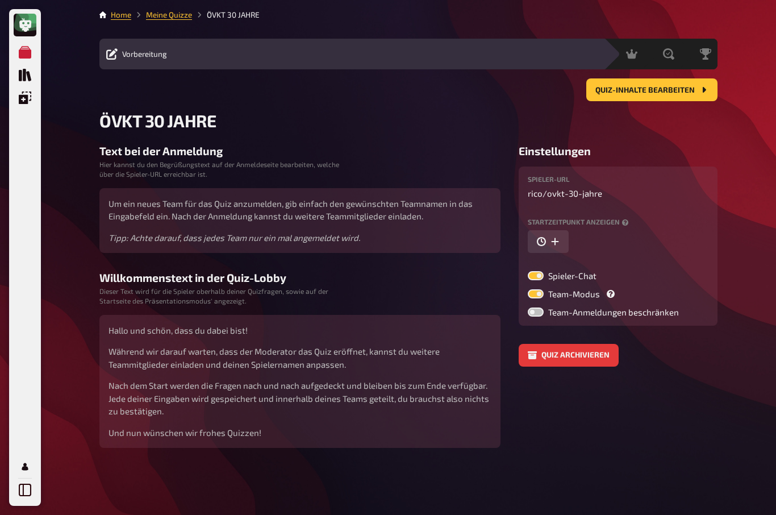
click at [22, 25] on icon at bounding box center [25, 25] width 12 height 14
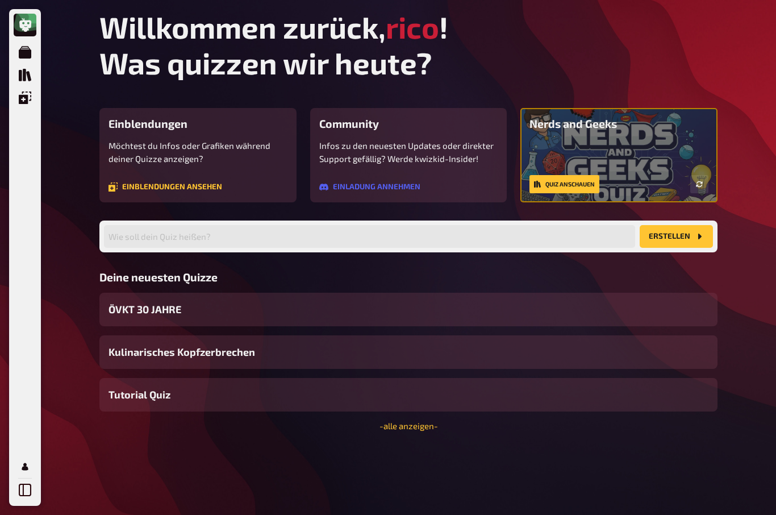
click at [23, 462] on icon "Mein Konto" at bounding box center [25, 466] width 12 height 12
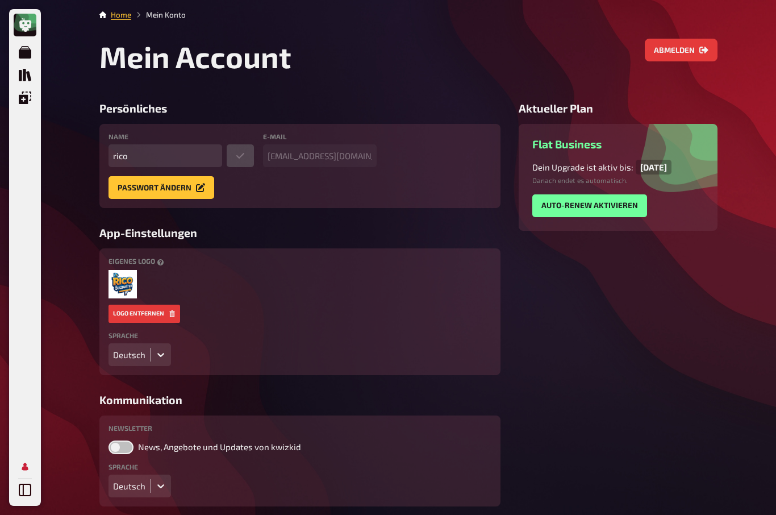
click at [21, 58] on icon "Meine Quizze" at bounding box center [25, 52] width 12 height 12
